Goal: Task Accomplishment & Management: Use online tool/utility

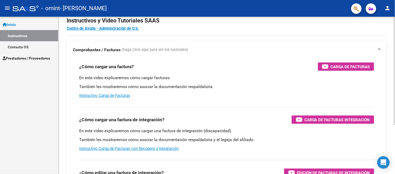
scroll to position [42, 0]
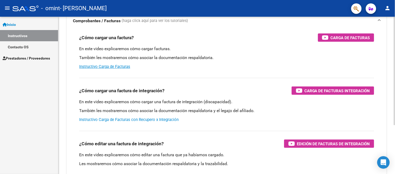
click at [150, 117] on link "Instructivo Carga de Facturas con Recupero x Integración" at bounding box center [129, 119] width 100 height 5
click at [120, 64] on link "Instructivo Carga de Facturas" at bounding box center [104, 66] width 51 height 5
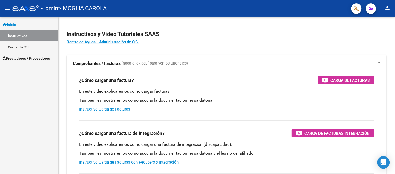
click at [32, 56] on span "Prestadores / Proveedores" at bounding box center [26, 58] width 47 height 6
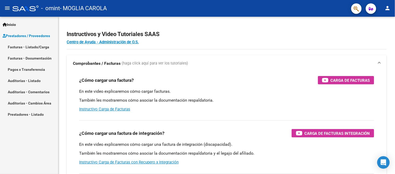
click at [32, 56] on link "Facturas - Documentación" at bounding box center [29, 57] width 58 height 11
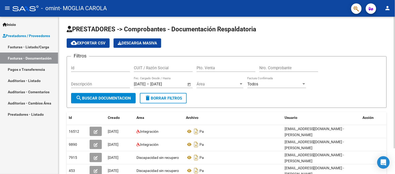
click at [164, 98] on span "delete Borrar Filtros" at bounding box center [164, 98] width 38 height 5
click at [84, 70] on input "Id" at bounding box center [100, 67] width 59 height 5
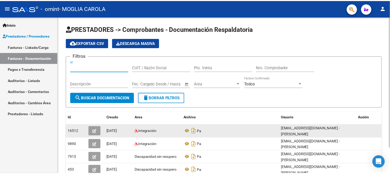
scroll to position [29, 0]
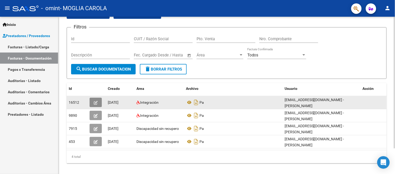
click at [95, 102] on icon "button" at bounding box center [96, 103] width 4 height 4
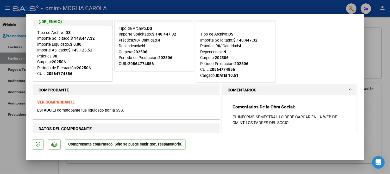
scroll to position [12, 0]
